Goal: Task Accomplishment & Management: Manage account settings

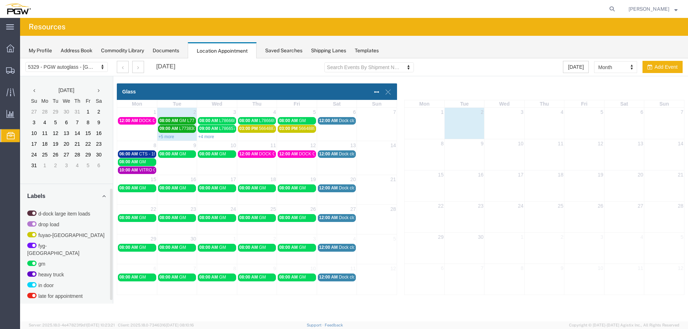
scroll to position [230, 0]
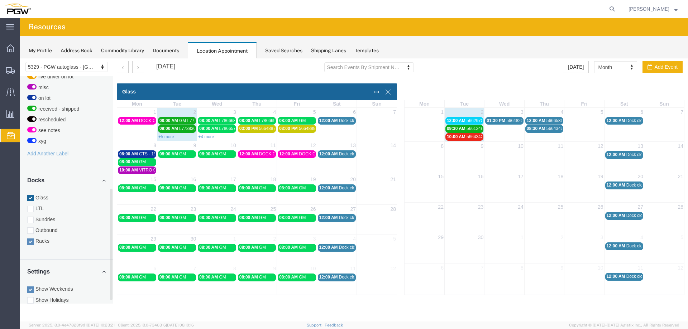
click at [48, 238] on label "Racks" at bounding box center [66, 241] width 78 height 7
click at [20, 58] on input "Racks" at bounding box center [20, 58] width 0 height 0
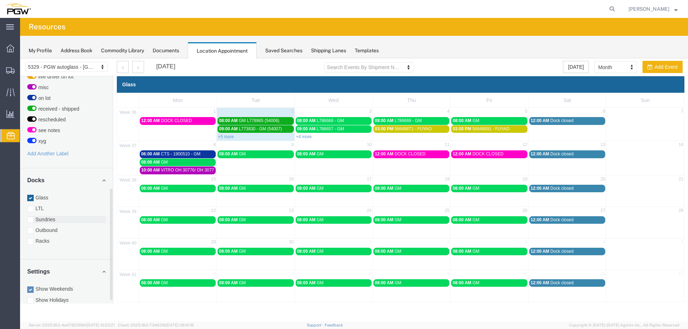
click at [50, 216] on label "Sundries" at bounding box center [66, 219] width 78 height 7
click at [20, 58] on input "Sundries" at bounding box center [20, 58] width 0 height 0
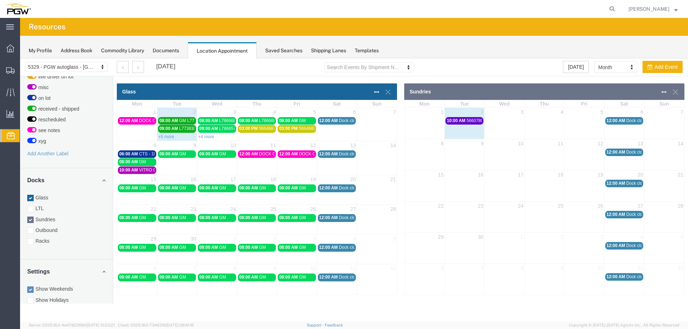
click at [472, 124] on div "10:00 AM 56607800 - [GEOGRAPHIC_DATA]" at bounding box center [464, 120] width 35 height 5
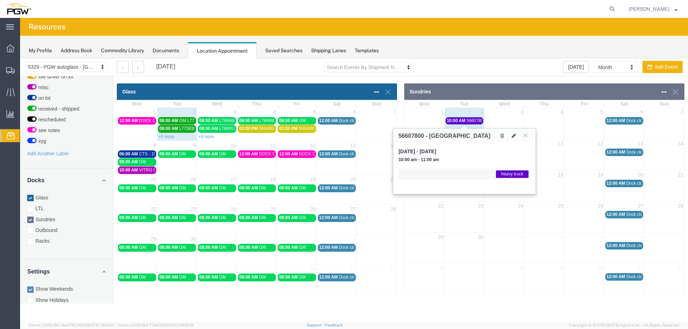
click at [405, 138] on h3 "56607800 - [GEOGRAPHIC_DATA]" at bounding box center [444, 136] width 92 height 6
copy h3 "56607800"
click at [466, 122] on div "10:00 AM 56607800 - [GEOGRAPHIC_DATA]" at bounding box center [464, 120] width 35 height 5
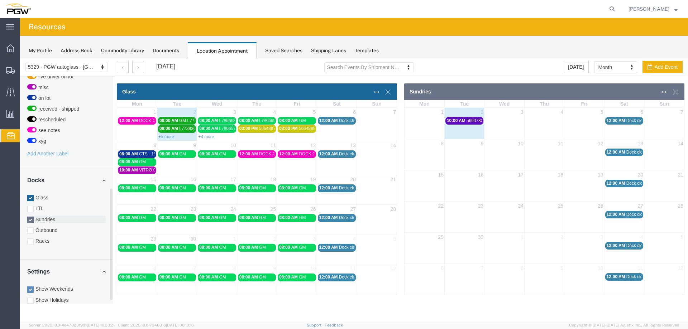
click at [48, 216] on label "Sundries" at bounding box center [66, 219] width 78 height 7
click at [20, 58] on input "Sundries" at bounding box center [20, 58] width 0 height 0
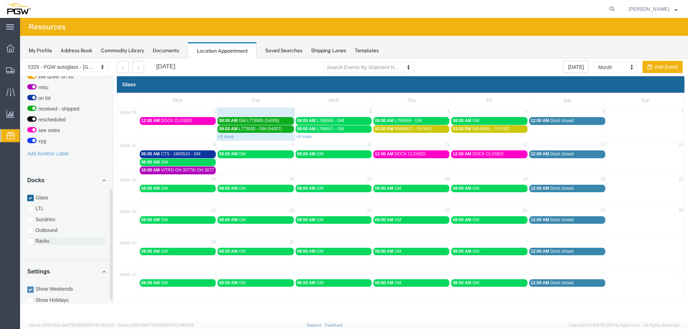
click at [43, 238] on label "Racks" at bounding box center [66, 241] width 78 height 7
click at [20, 58] on input "Racks" at bounding box center [20, 58] width 0 height 0
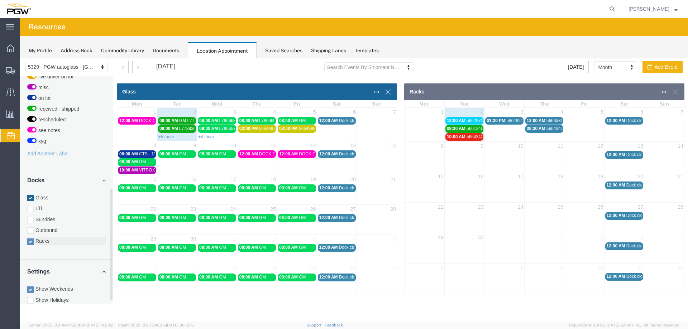
click at [48, 238] on label "Racks" at bounding box center [66, 241] width 78 height 7
click at [20, 58] on input "Racks" at bounding box center [20, 58] width 0 height 0
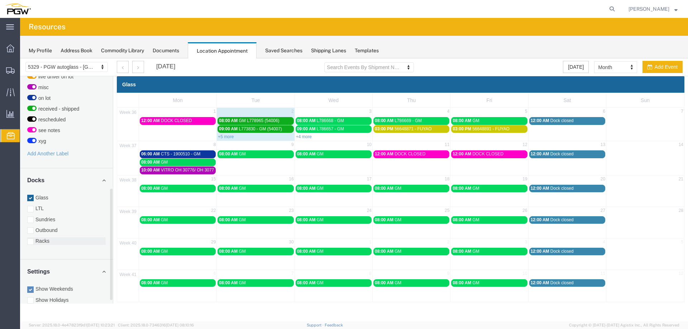
click at [48, 238] on label "Racks" at bounding box center [66, 241] width 78 height 7
click at [20, 58] on input "Racks" at bounding box center [20, 58] width 0 height 0
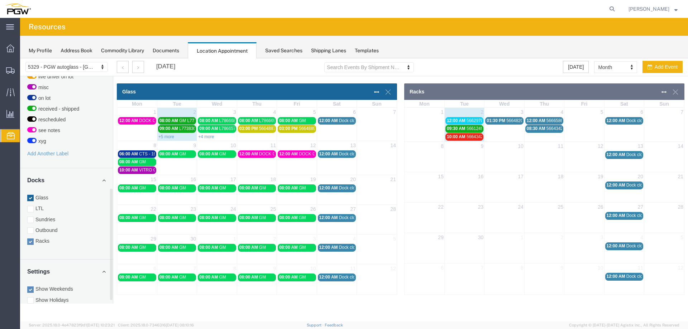
click at [461, 123] on span "12:00 AM" at bounding box center [456, 120] width 19 height 5
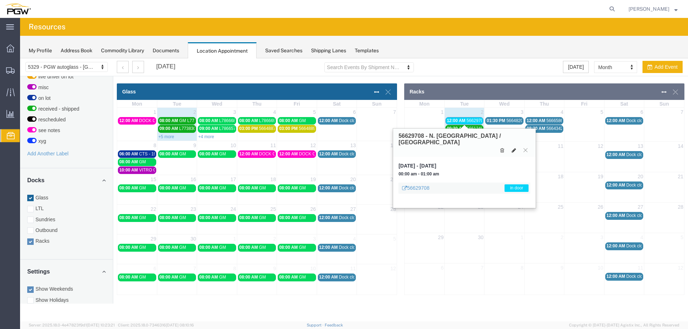
click at [512, 147] on button at bounding box center [514, 151] width 10 height 8
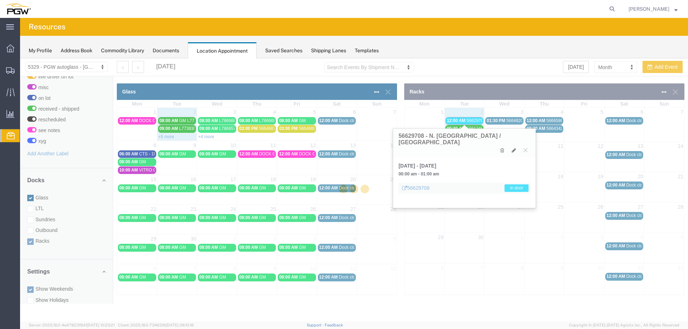
select select "3"
select select "220"
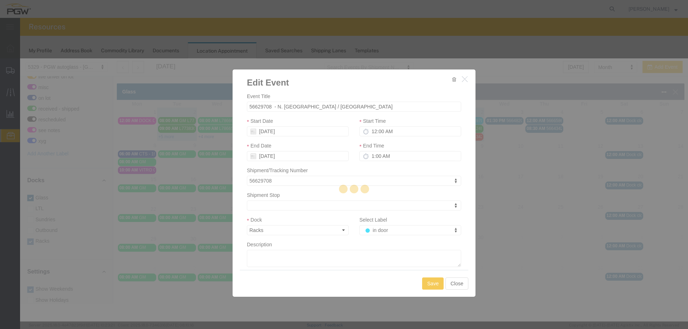
select select
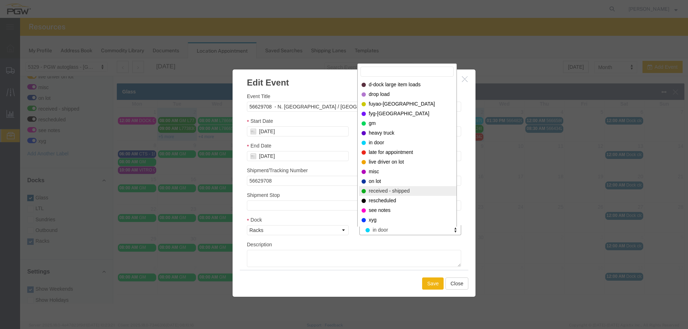
select select "200"
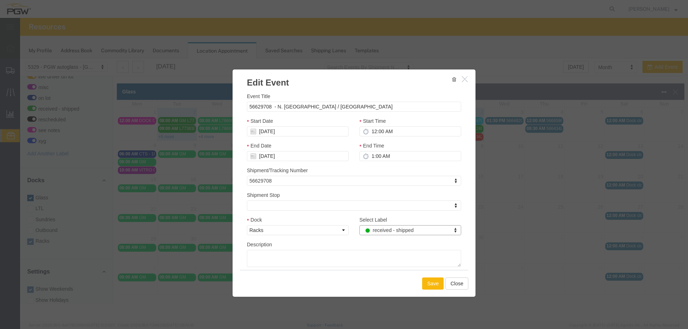
click at [433, 287] on button "Save" at bounding box center [432, 284] width 21 height 12
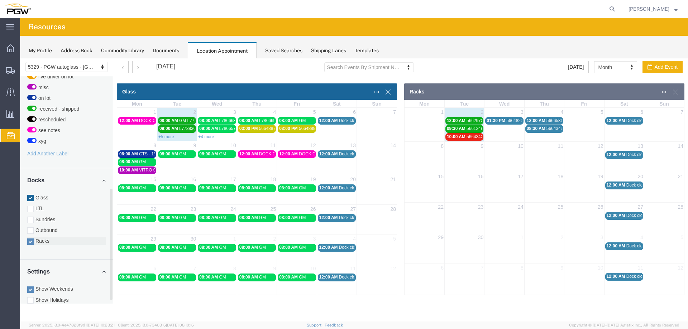
click at [49, 238] on label "Racks" at bounding box center [66, 241] width 78 height 7
click at [20, 58] on input "Racks" at bounding box center [20, 58] width 0 height 0
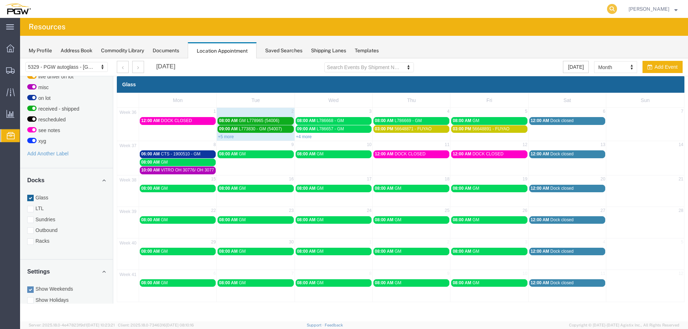
click at [615, 9] on icon at bounding box center [612, 9] width 10 height 10
click at [606, 11] on input "search" at bounding box center [498, 8] width 218 height 17
type input "56587295"
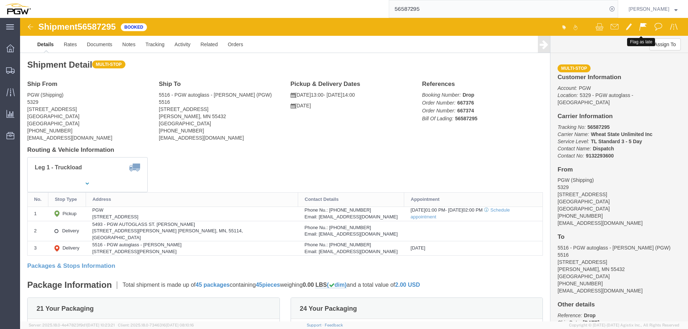
click span
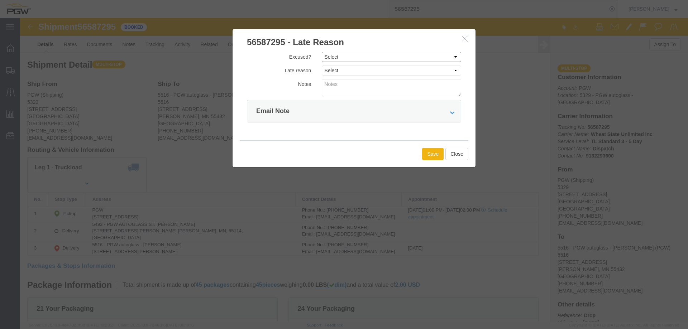
drag, startPoint x: 395, startPoint y: 36, endPoint x: 393, endPoint y: 43, distance: 7.2
click select "Select Excused Not Excused"
select select "NOT_EXCUSED"
click select "Select Excused Not Excused"
click select "Select Bad Carrier Data Carrier Admin Error Delay Accident Driver Error Lack of…"
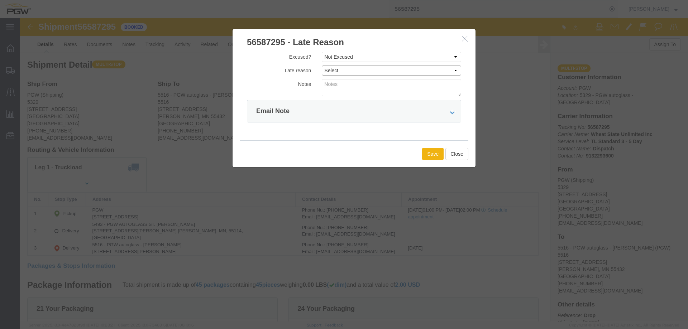
select select "OTHER"
click select "Select Bad Carrier Data Carrier Admin Error Delay Accident Driver Error Lack of…"
click button "Save"
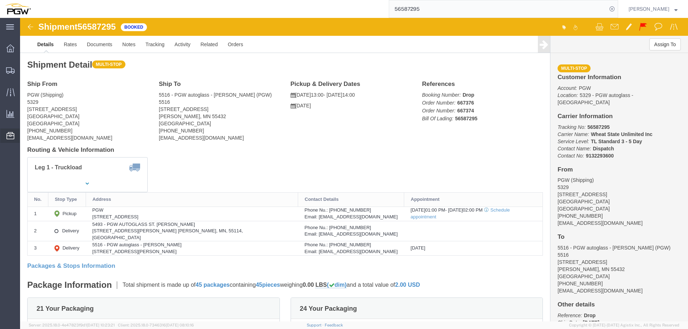
click at [0, 0] on span "Location Appointment" at bounding box center [0, 0] width 0 height 0
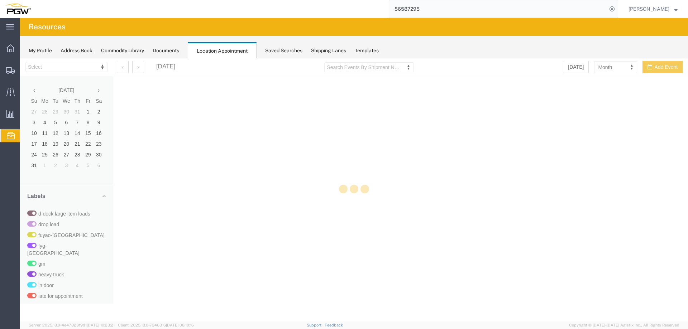
select select "28253"
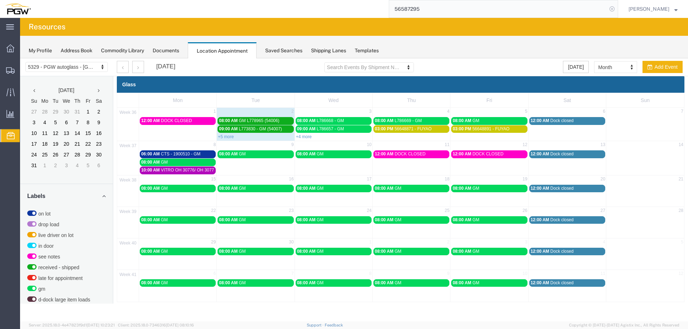
click at [615, 10] on icon at bounding box center [612, 9] width 10 height 10
click at [305, 139] on div "+4 more" at bounding box center [333, 136] width 77 height 7
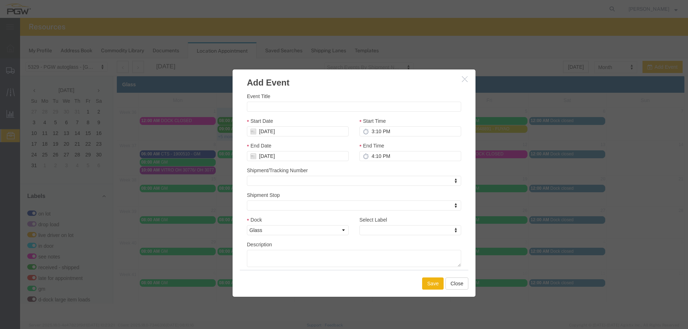
click at [466, 80] on icon "button" at bounding box center [465, 79] width 6 height 6
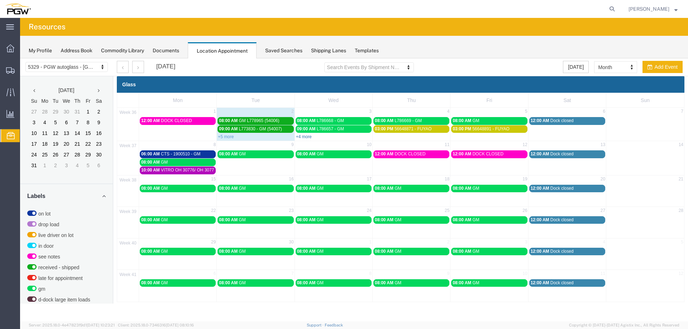
click at [309, 137] on link "+4 more" at bounding box center [304, 136] width 16 height 5
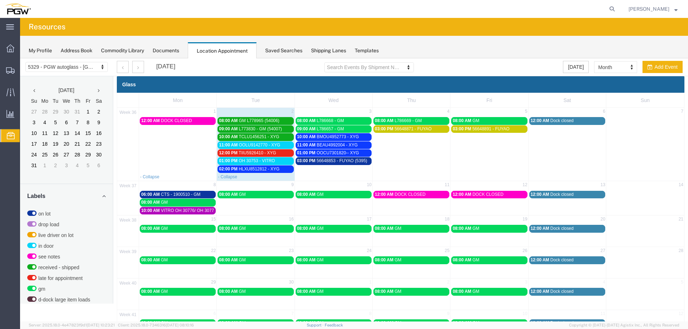
click at [402, 157] on td "03:00 PM 56648871 - FUYAO" at bounding box center [412, 149] width 78 height 48
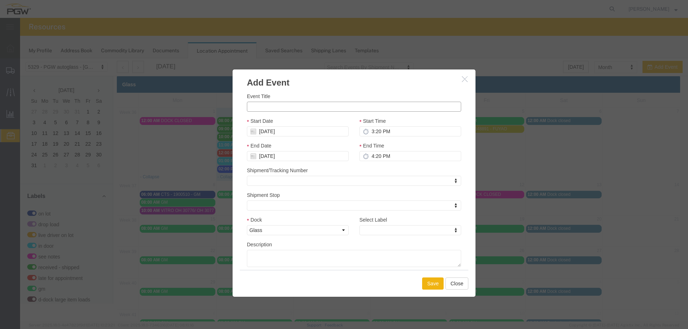
click at [305, 104] on input "Event Title" at bounding box center [354, 107] width 214 height 10
paste input "L788050"
type input "L788050 - GM"
click at [366, 134] on input "3:20 PM" at bounding box center [410, 131] width 102 height 10
type input "9:20 PM"
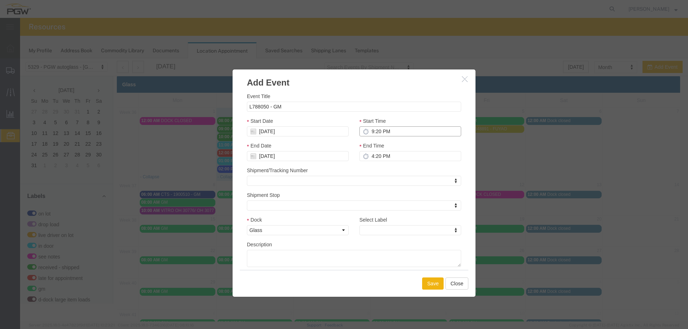
type input "10:20 PM"
type input "9:00 PM"
type input "10:00 PM"
type input "9:00 AM"
type input "10:00 AM"
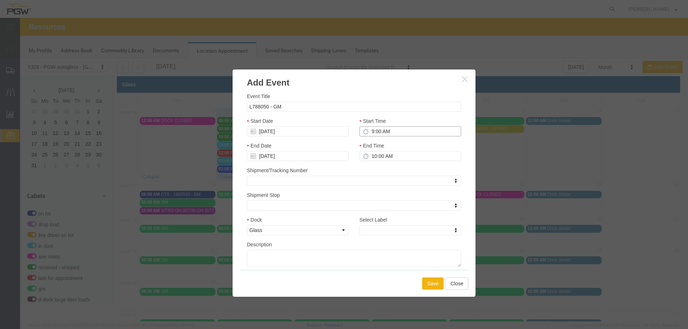
type input "9:00 AM"
click at [379, 244] on div "Description" at bounding box center [354, 254] width 214 height 27
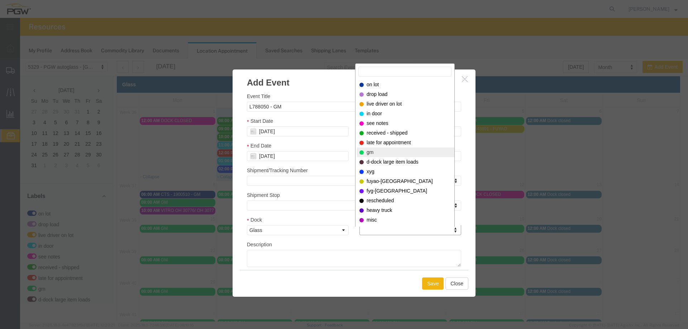
select select "340"
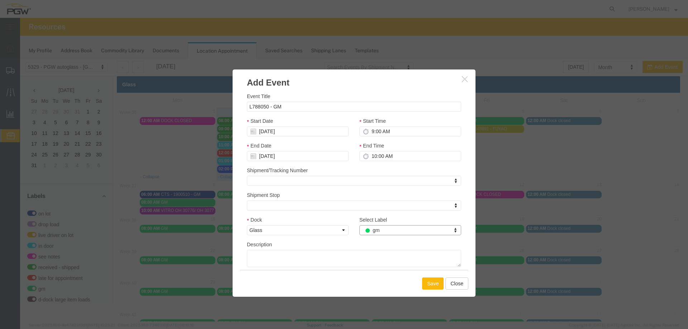
click at [425, 286] on button "Save" at bounding box center [432, 284] width 21 height 12
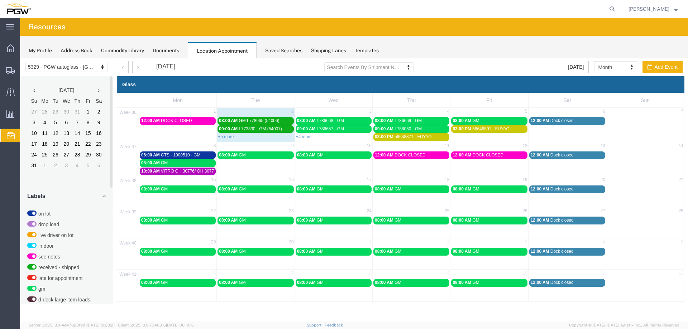
scroll to position [185, 0]
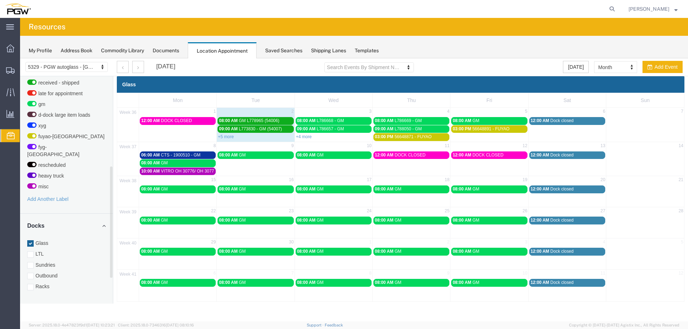
drag, startPoint x: 51, startPoint y: 281, endPoint x: 68, endPoint y: 284, distance: 17.6
click at [51, 283] on label "Racks" at bounding box center [66, 286] width 78 height 7
click at [20, 58] on input "Racks" at bounding box center [20, 58] width 0 height 0
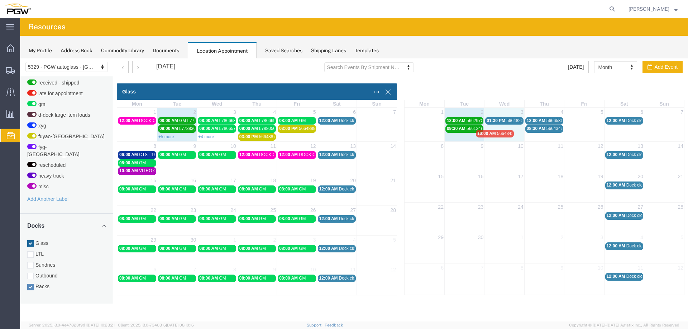
drag, startPoint x: 466, startPoint y: 138, endPoint x: 500, endPoint y: 135, distance: 33.5
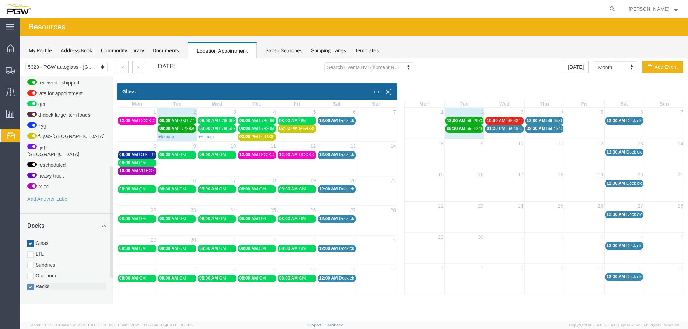
click at [46, 283] on label "Racks" at bounding box center [66, 286] width 78 height 7
click at [20, 58] on input "Racks" at bounding box center [20, 58] width 0 height 0
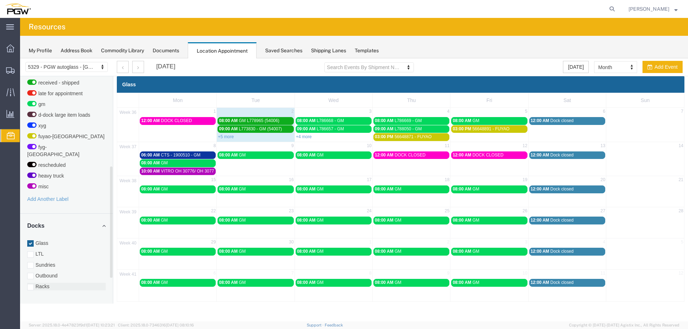
click at [39, 283] on label "Racks" at bounding box center [66, 286] width 78 height 7
click at [20, 58] on input "Racks" at bounding box center [20, 58] width 0 height 0
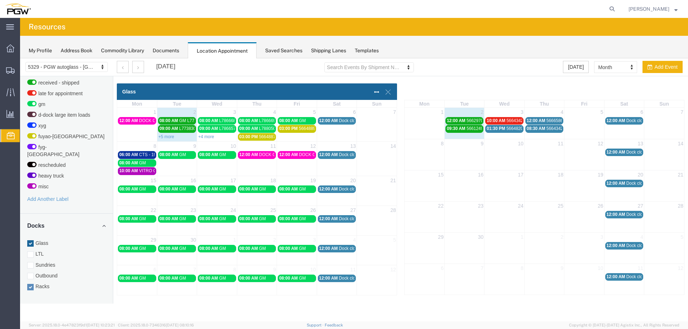
click at [500, 130] on span "01:30 PM" at bounding box center [496, 128] width 19 height 5
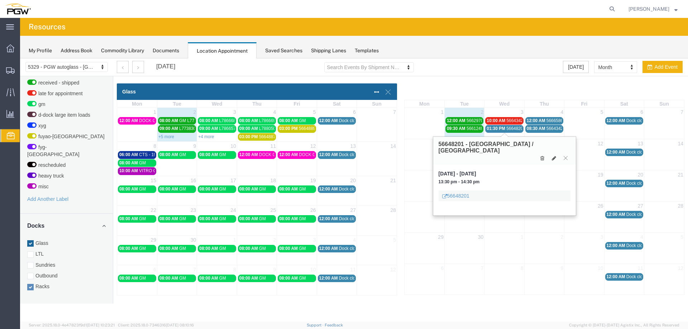
click at [500, 130] on span "01:30 PM" at bounding box center [496, 128] width 19 height 5
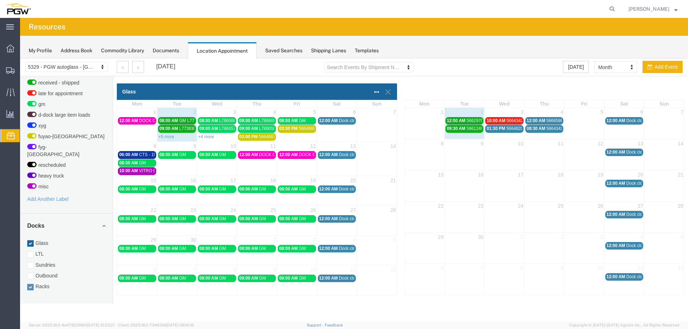
click at [484, 286] on div "6 7 8 9 10 11 12 12:00 AM Dock closed" at bounding box center [544, 279] width 279 height 31
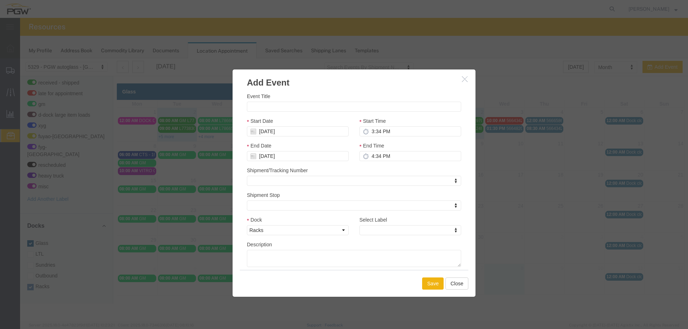
click at [453, 290] on div "Save Close" at bounding box center [354, 283] width 229 height 27
click at [455, 286] on button "Close" at bounding box center [456, 284] width 23 height 12
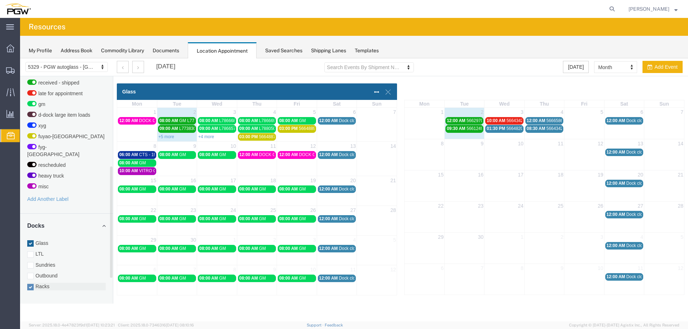
click at [39, 283] on label "Racks" at bounding box center [66, 286] width 78 height 7
click at [20, 58] on input "Racks" at bounding box center [20, 58] width 0 height 0
